Goal: Information Seeking & Learning: Learn about a topic

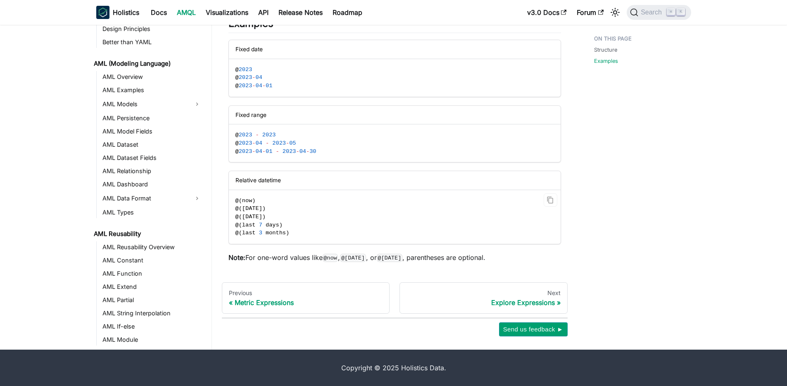
scroll to position [324, 0]
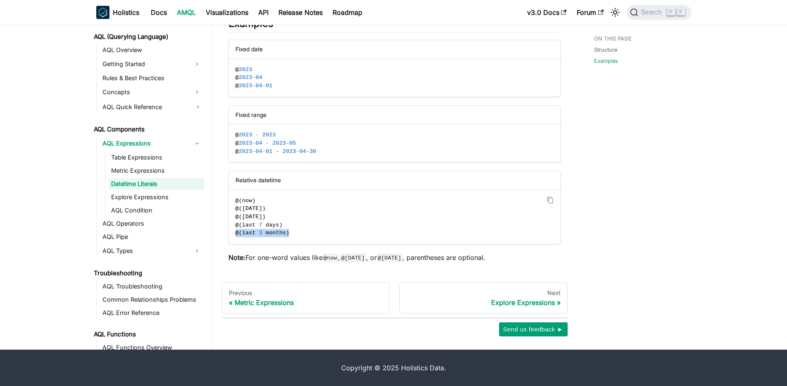
drag, startPoint x: 235, startPoint y: 233, endPoint x: 299, endPoint y: 232, distance: 64.4
click at [299, 232] on code "@ ( now ) @ ( [DATE] ) @ ( [DATE] ) @ ( last 7 days ) @ ( last 3 months )" at bounding box center [394, 217] width 330 height 54
copy span "@ ( last 3 months )"
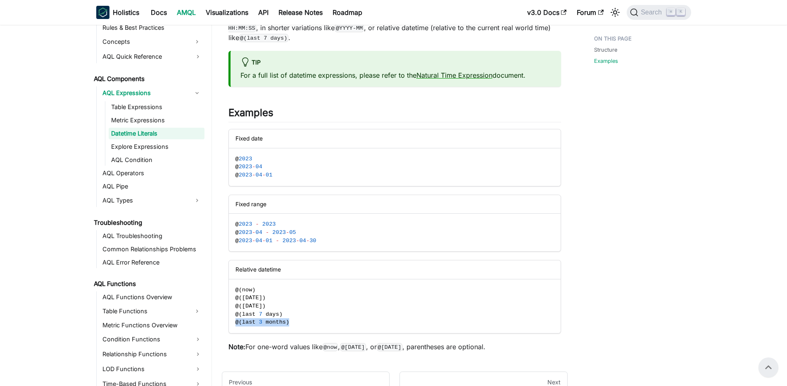
scroll to position [425, 0]
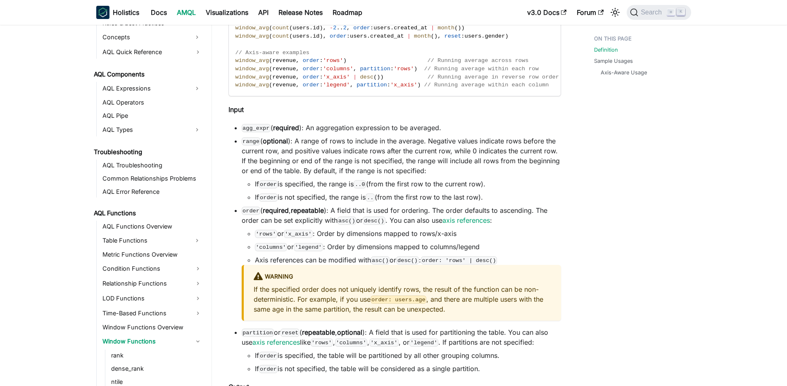
scroll to position [463, 0]
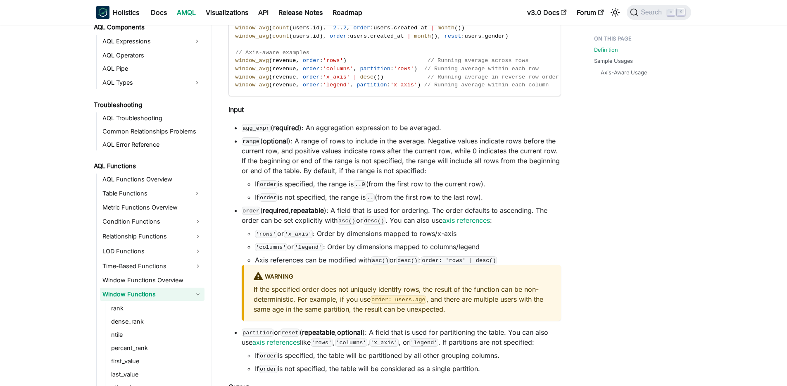
click at [116, 295] on link "Window Functions" at bounding box center [152, 293] width 104 height 13
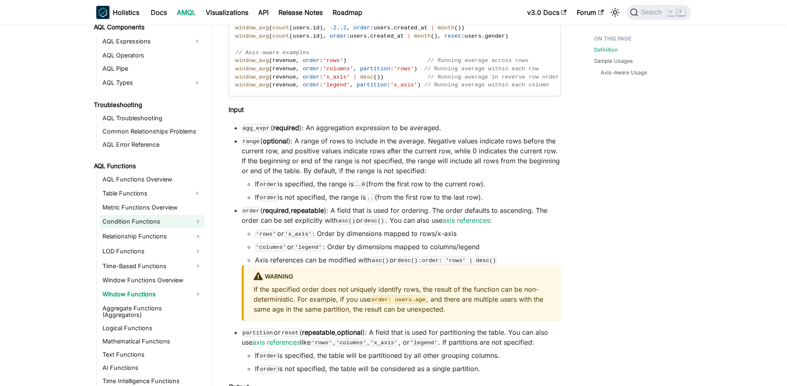
click at [124, 221] on link "Condition Functions" at bounding box center [152, 221] width 104 height 13
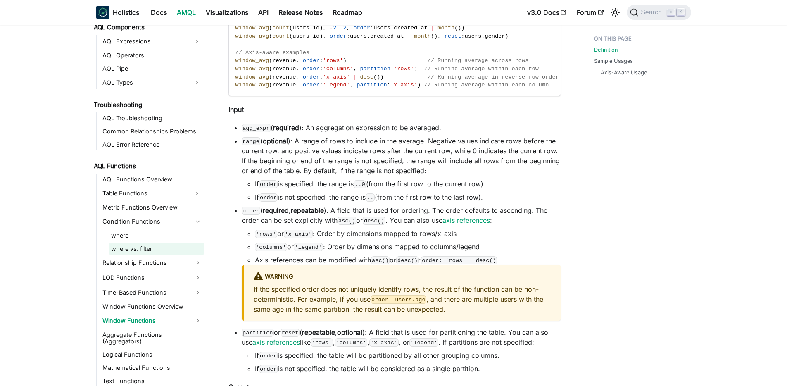
click at [128, 247] on link "where vs. filter" at bounding box center [157, 249] width 96 height 12
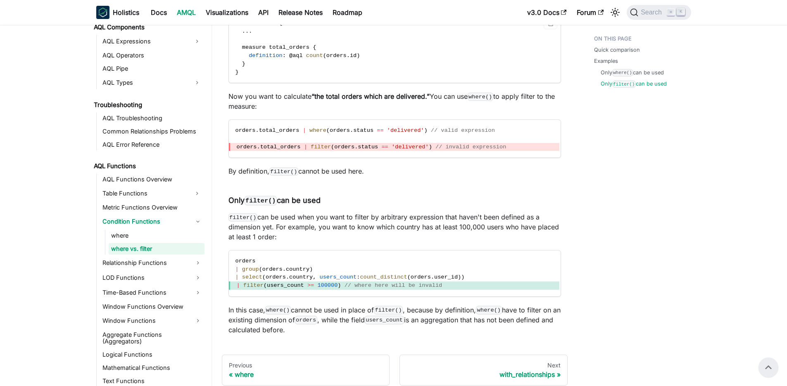
scroll to position [523, 0]
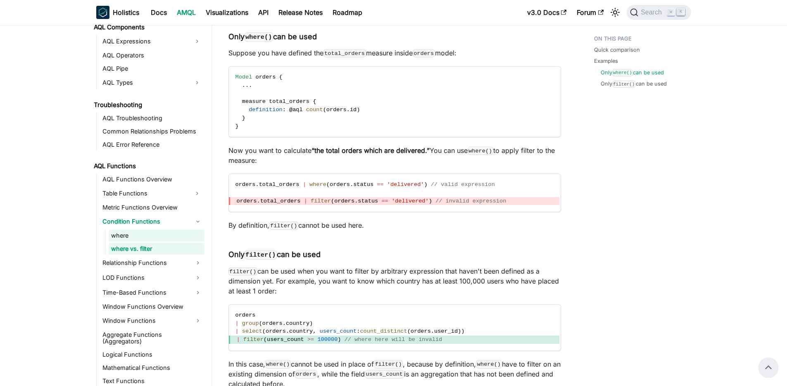
click at [123, 234] on link "where" at bounding box center [157, 236] width 96 height 12
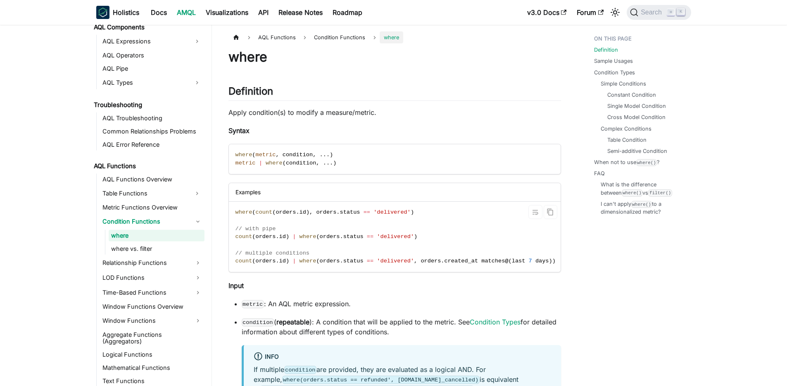
click at [321, 222] on code "where ( count ( orders . id ) , orders . status == 'delivered' ) // with pipe c…" at bounding box center [395, 237] width 333 height 70
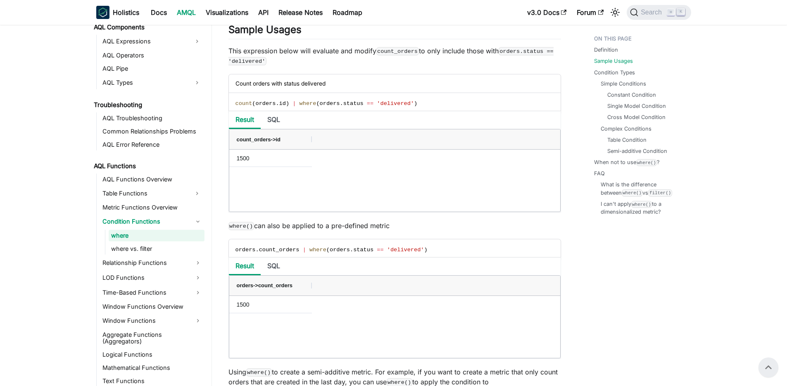
scroll to position [418, 0]
